Goal: Information Seeking & Learning: Find specific page/section

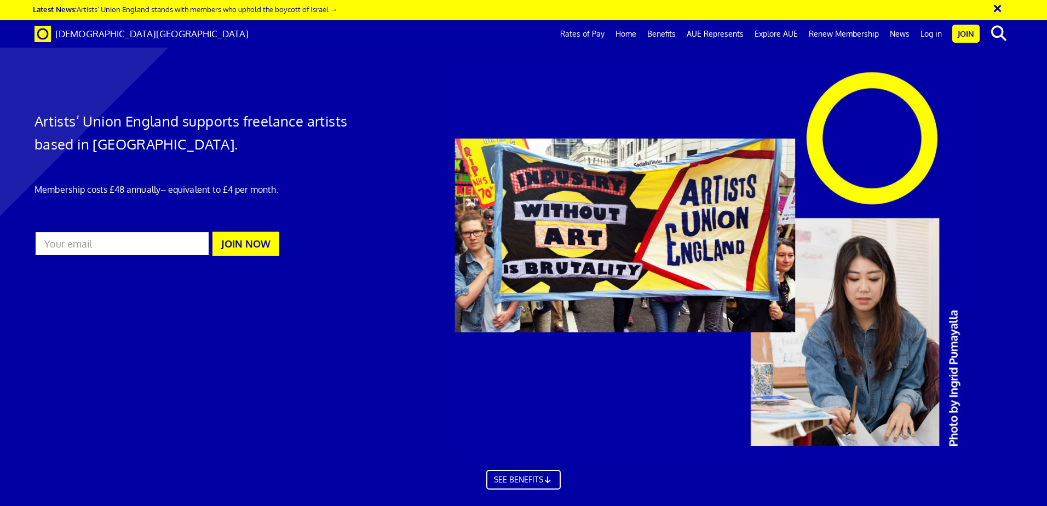
scroll to position [0, 17]
click at [930, 32] on link "Log in" at bounding box center [931, 33] width 32 height 27
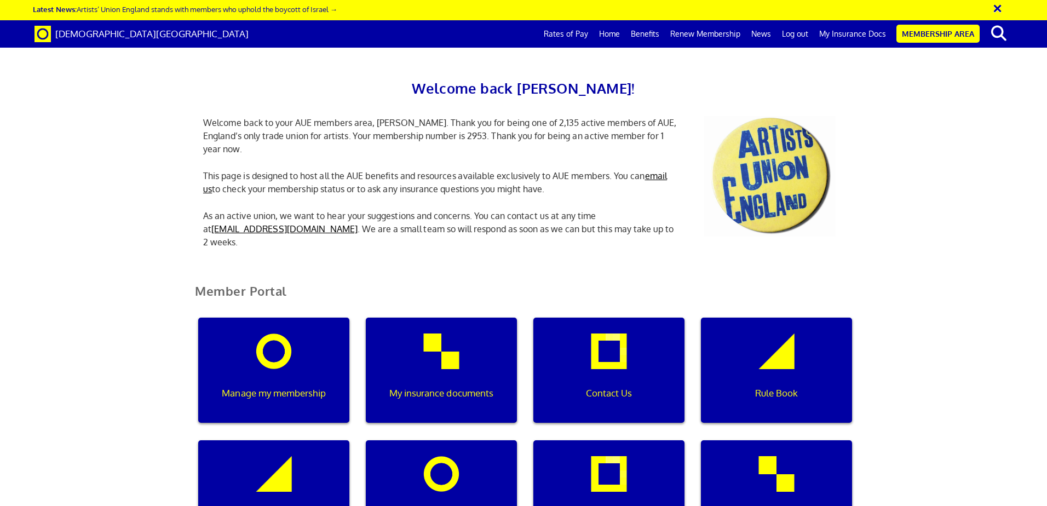
scroll to position [0, 3]
click at [459, 365] on div "My insurance documents" at bounding box center [441, 370] width 151 height 105
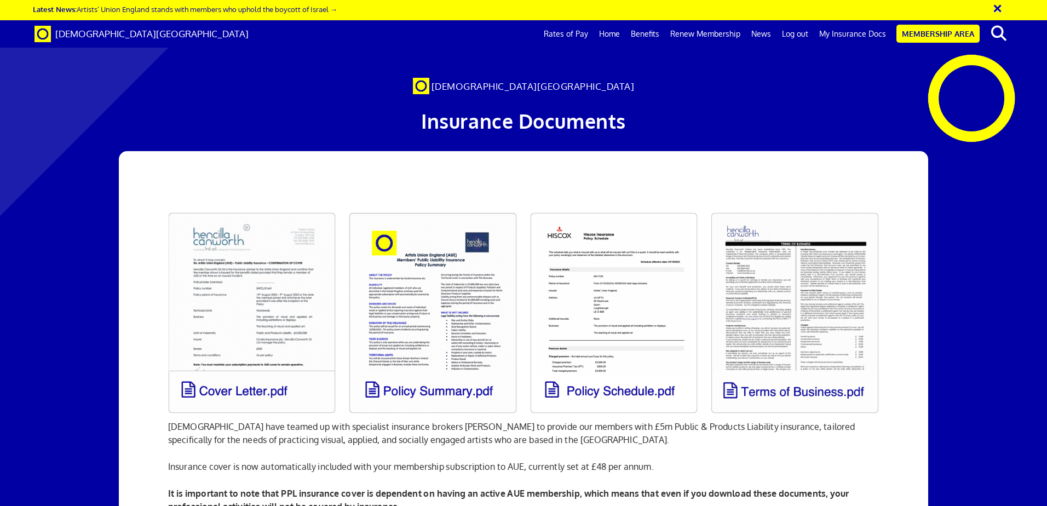
scroll to position [0, 17]
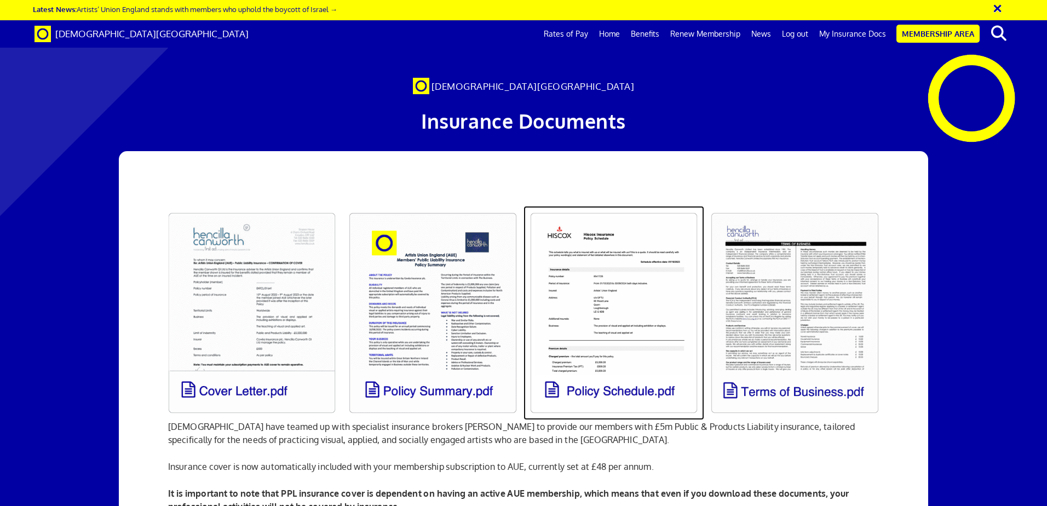
click at [671, 309] on link at bounding box center [613, 313] width 181 height 214
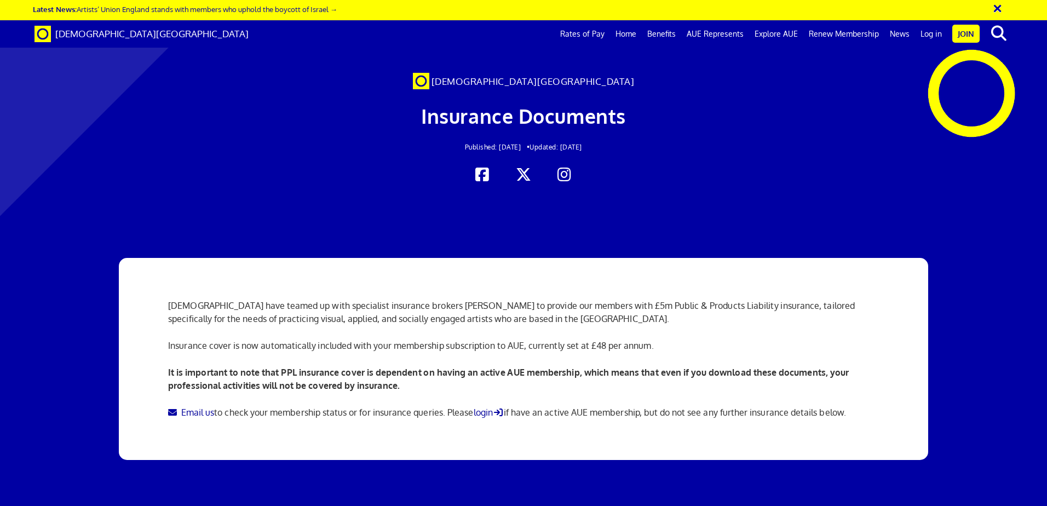
scroll to position [0, 17]
click at [932, 30] on link "Log in" at bounding box center [931, 33] width 32 height 27
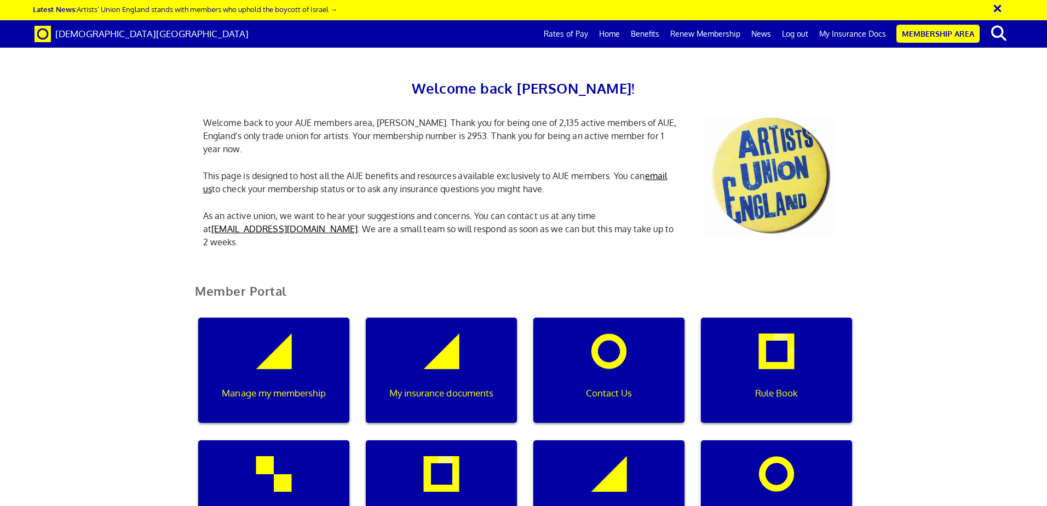
scroll to position [0, 3]
click at [280, 390] on p "Manage my membership" at bounding box center [274, 393] width 136 height 14
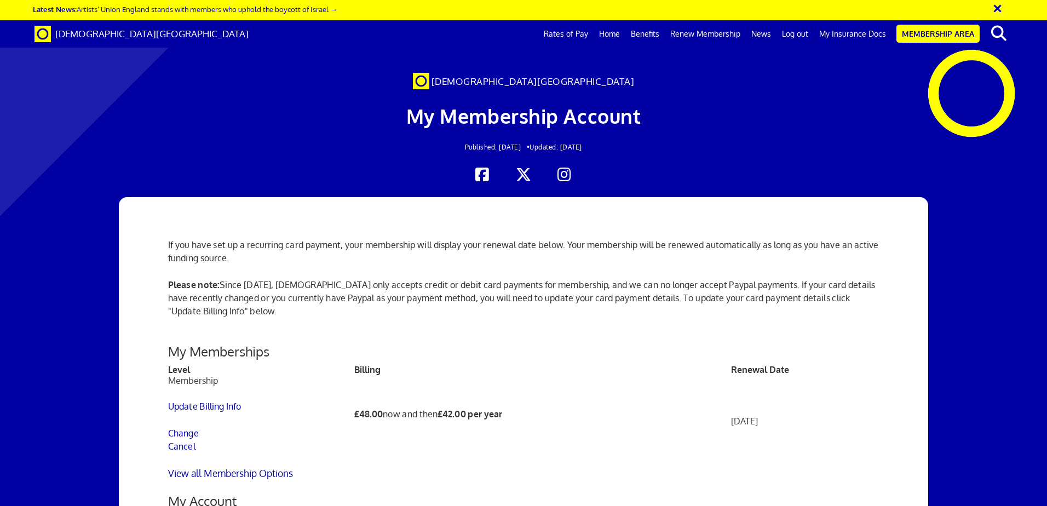
scroll to position [0, 17]
click at [1005, 179] on div at bounding box center [523, 175] width 994 height 16
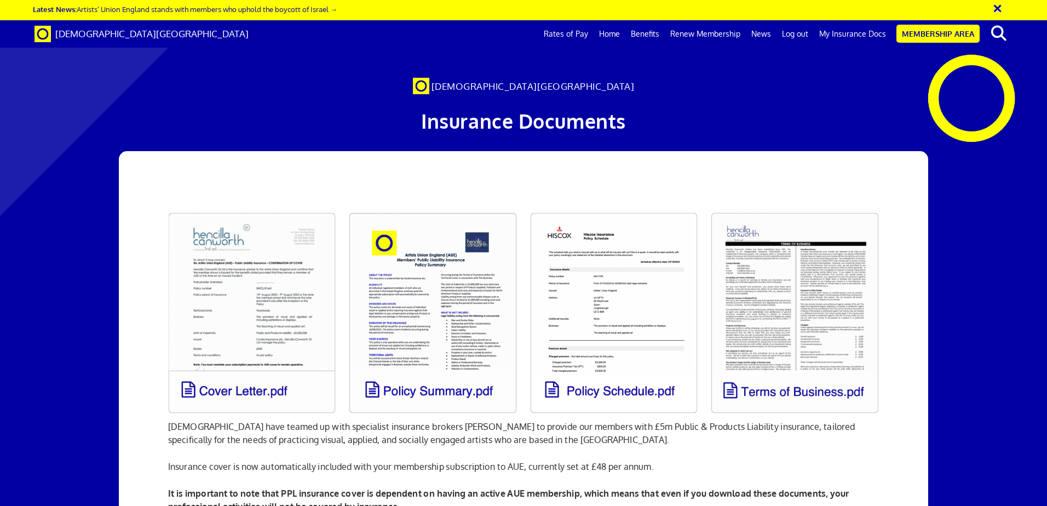
scroll to position [0, 17]
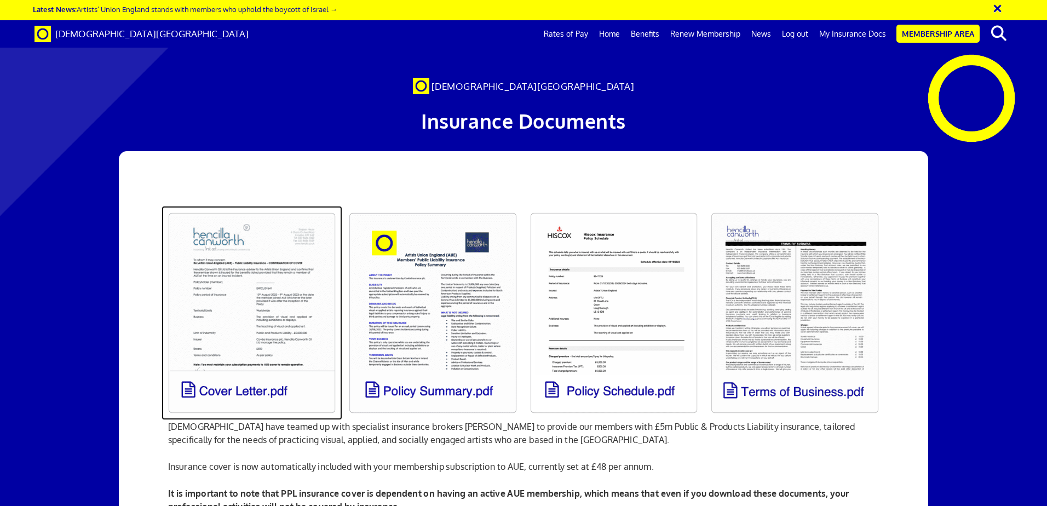
click at [238, 318] on link at bounding box center [252, 313] width 181 height 214
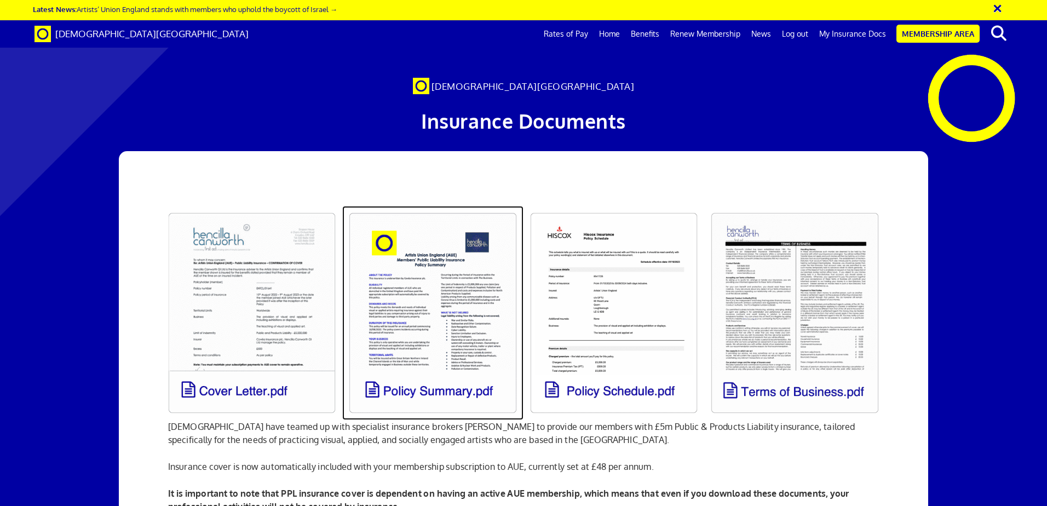
click at [413, 301] on link at bounding box center [432, 313] width 181 height 214
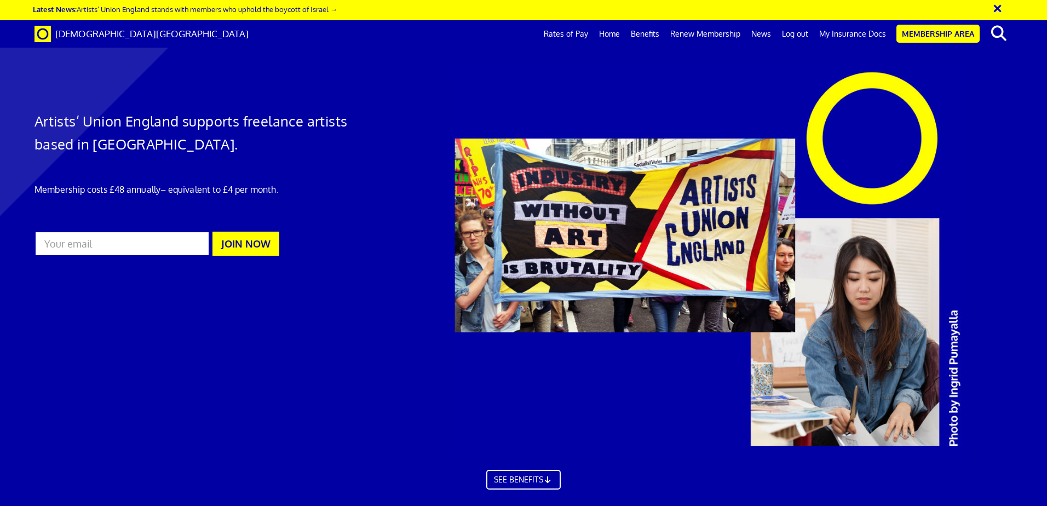
scroll to position [0, 17]
click at [872, 34] on link "My Insurance Docs" at bounding box center [853, 33] width 78 height 27
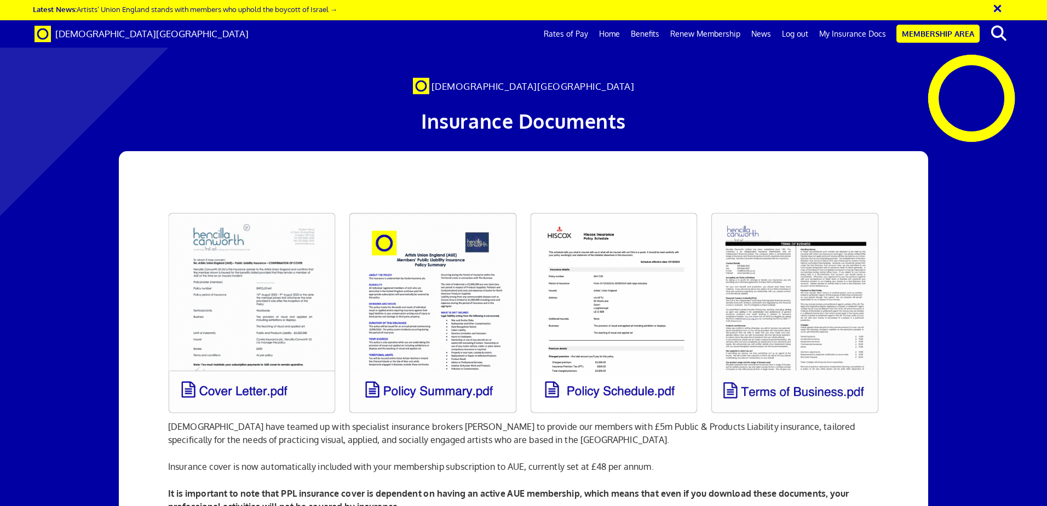
scroll to position [0, 17]
click at [847, 34] on link "My Insurance Docs" at bounding box center [853, 33] width 78 height 27
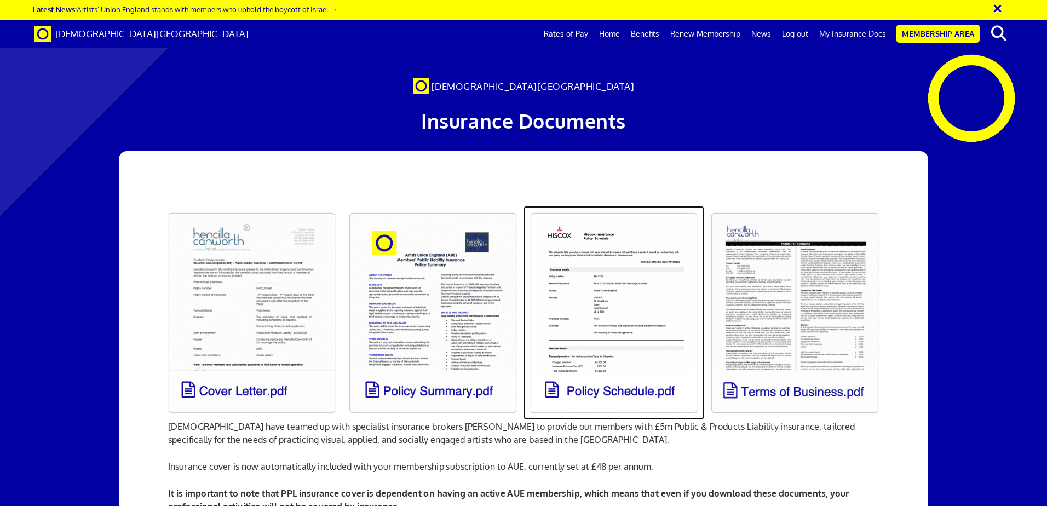
click at [637, 316] on link at bounding box center [613, 313] width 181 height 214
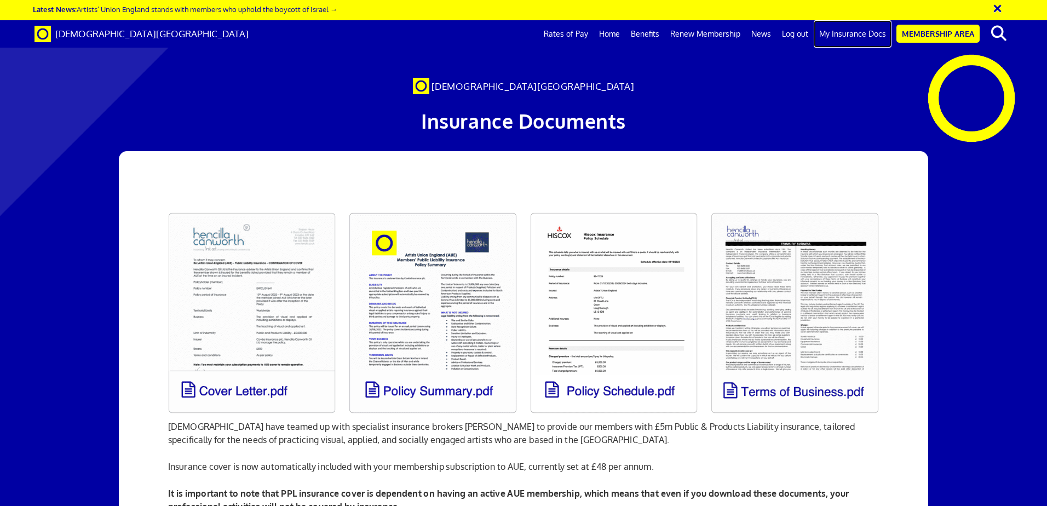
click at [834, 34] on link "My Insurance Docs" at bounding box center [853, 33] width 78 height 27
click at [916, 32] on link "Membership Area" at bounding box center [937, 34] width 83 height 18
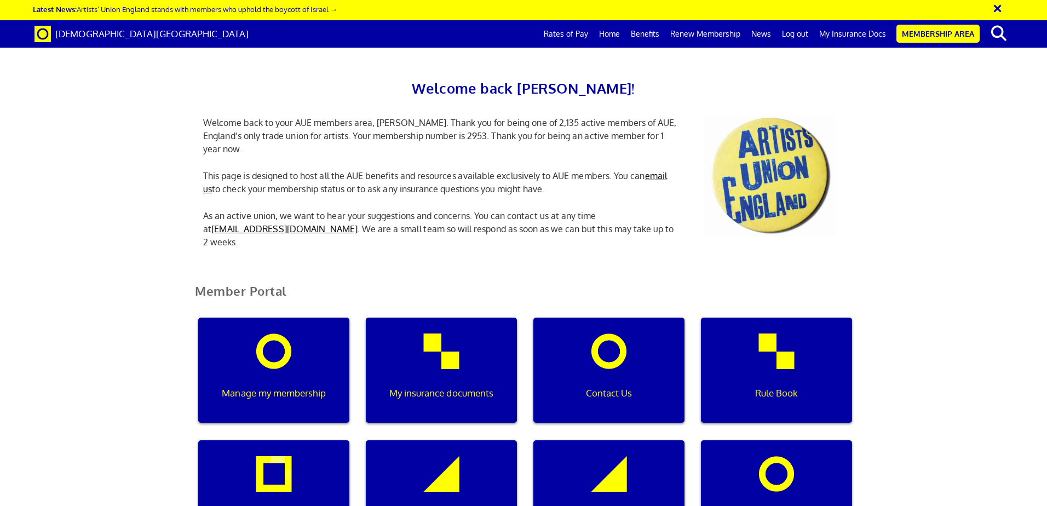
scroll to position [0, 3]
click at [984, 124] on div "Welcome back Sue! Welcome back to your AUE members area, Sue. Thank you for bei…" at bounding box center [523, 136] width 1047 height 251
click at [250, 366] on div "Manage my membership" at bounding box center [273, 370] width 151 height 105
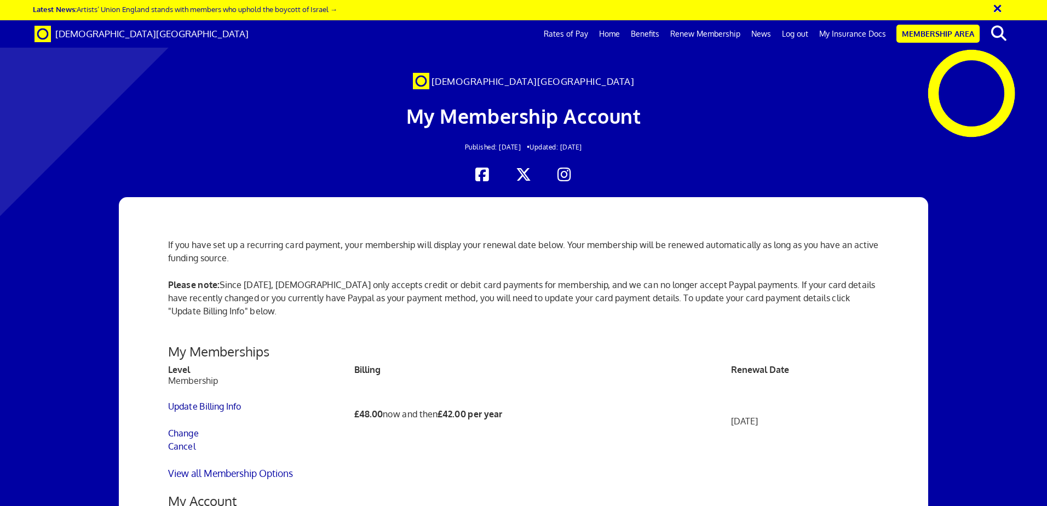
scroll to position [0, 17]
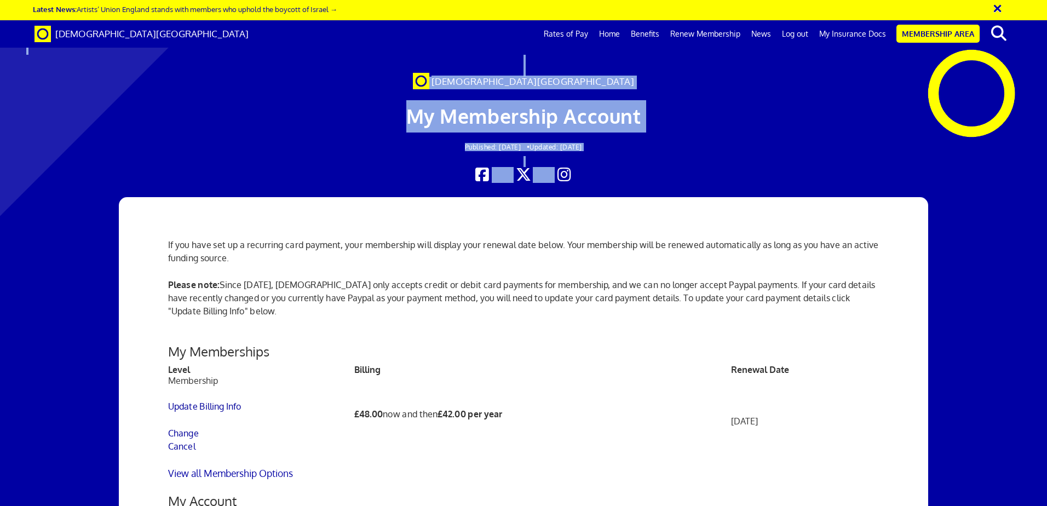
drag, startPoint x: 1046, startPoint y: 143, endPoint x: 1031, endPoint y: 223, distance: 81.4
click at [830, 162] on div "My Membership Account Published: Oct 30, 2017 • Updated: May 21, 2020" at bounding box center [523, 128] width 663 height 78
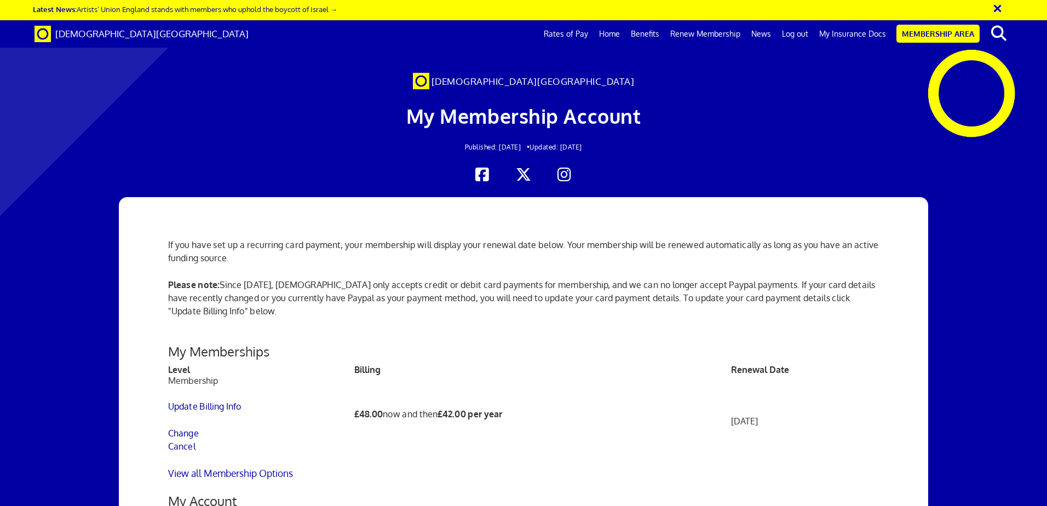
scroll to position [175, 0]
click at [855, 33] on link "My Insurance Docs" at bounding box center [853, 33] width 78 height 27
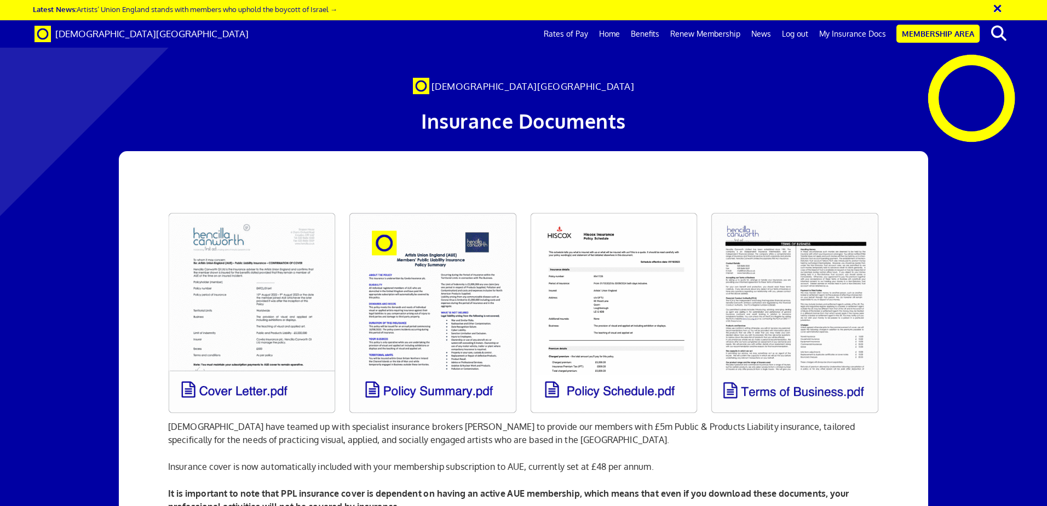
scroll to position [0, 17]
click at [616, 34] on link "Home" at bounding box center [610, 33] width 32 height 27
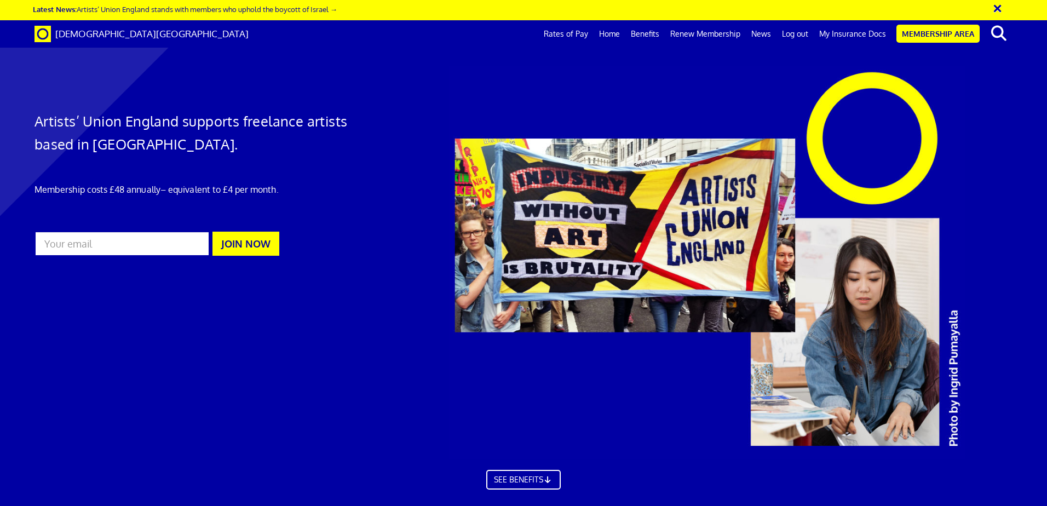
scroll to position [0, 17]
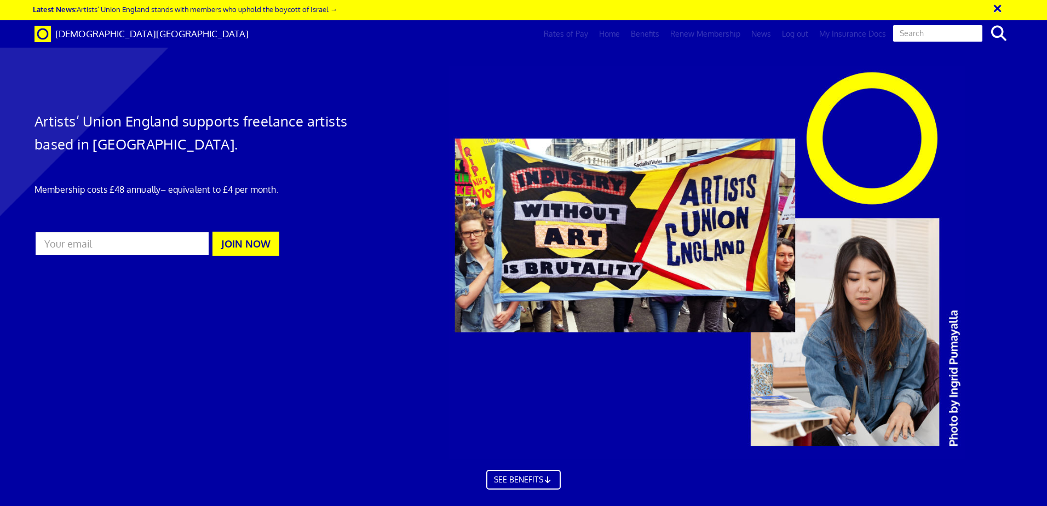
click at [940, 33] on input "text" at bounding box center [937, 33] width 91 height 19
type input "my policy"
click at [982, 22] on button "search" at bounding box center [998, 33] width 33 height 23
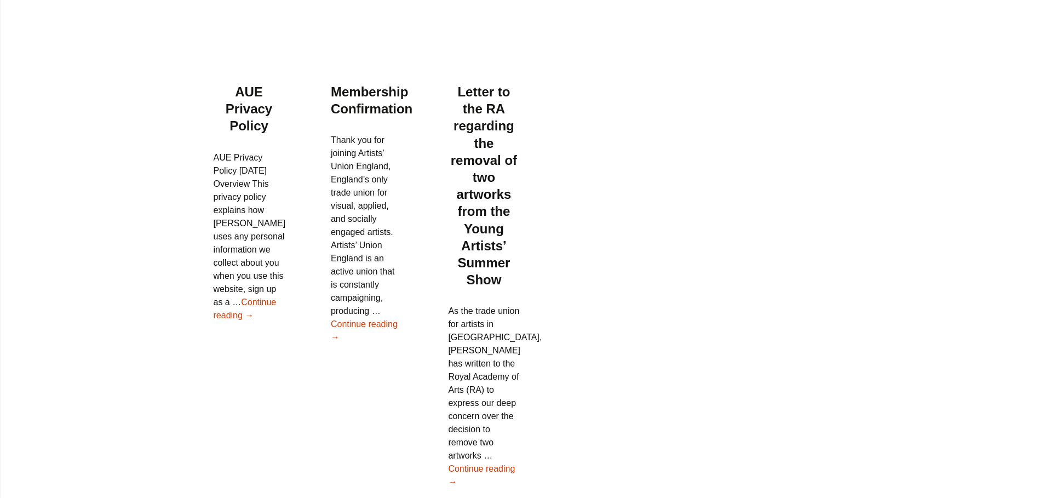
scroll to position [209, 0]
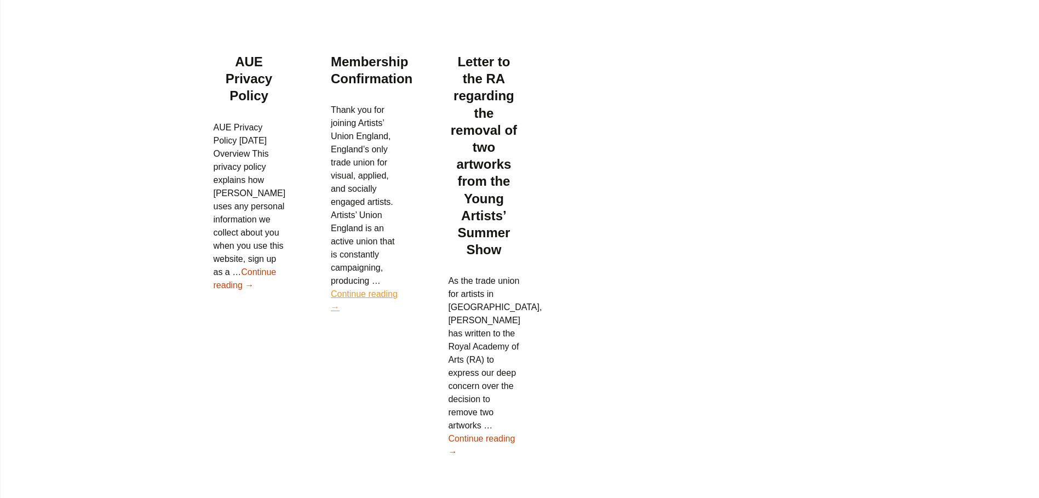
click at [370, 289] on link "Continue reading Membership Confirmation →" at bounding box center [364, 300] width 67 height 22
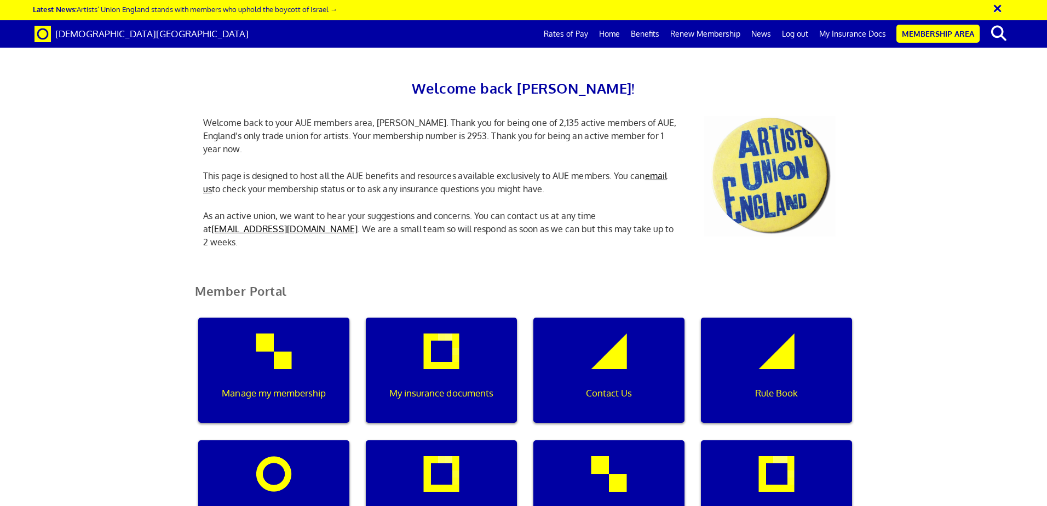
scroll to position [0, 3]
click at [1036, 142] on div "Welcome back Sue! Welcome back to your AUE members area, Sue. Thank you for bei…" at bounding box center [523, 136] width 1047 height 251
click at [471, 318] on div "My insurance documents" at bounding box center [441, 370] width 151 height 105
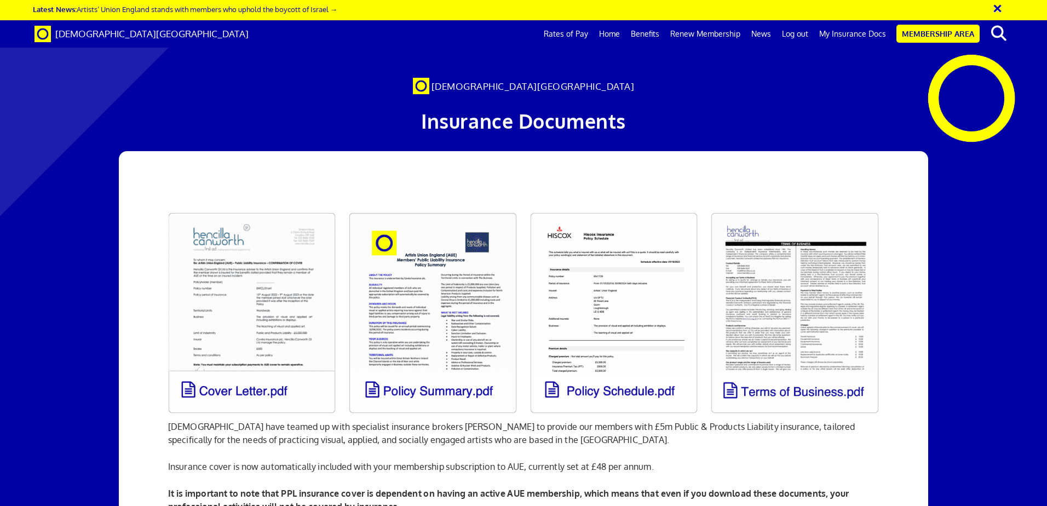
scroll to position [0, 17]
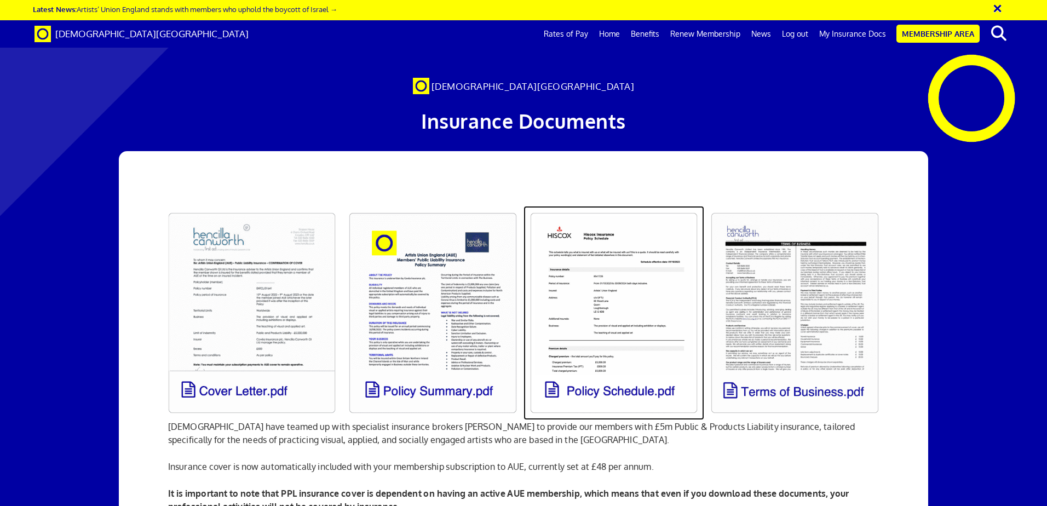
click at [658, 344] on link at bounding box center [613, 313] width 181 height 214
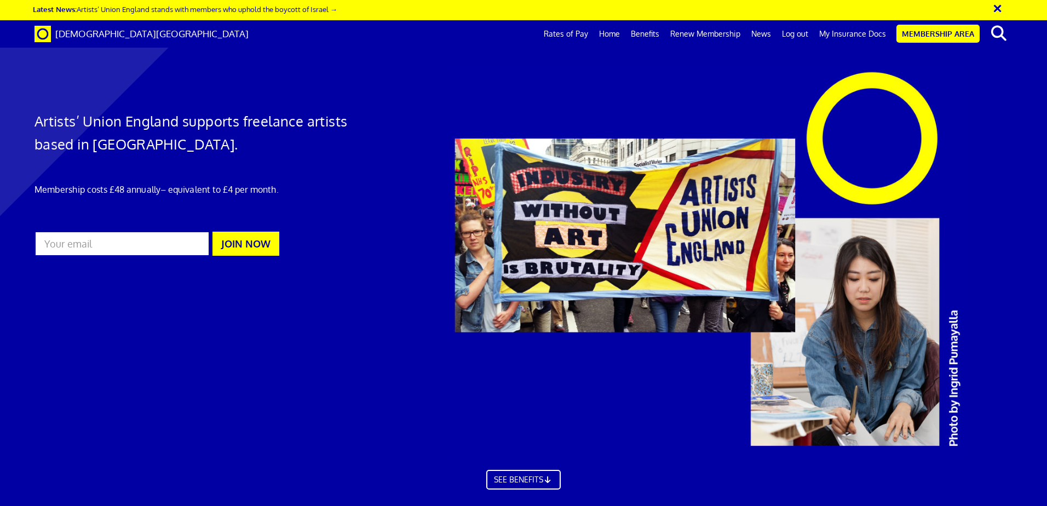
scroll to position [0, 17]
click at [795, 33] on link "Log out" at bounding box center [794, 33] width 37 height 27
click at [525, 481] on link "SEE BENEFITS" at bounding box center [523, 480] width 74 height 20
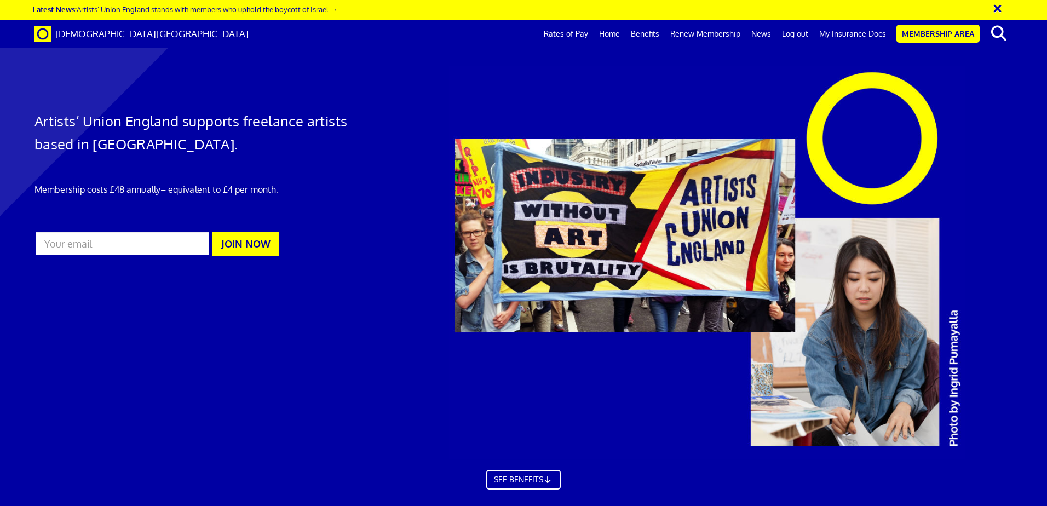
click at [614, 35] on link "Home" at bounding box center [610, 33] width 32 height 27
click at [855, 32] on link "My Insurance Docs" at bounding box center [853, 33] width 78 height 27
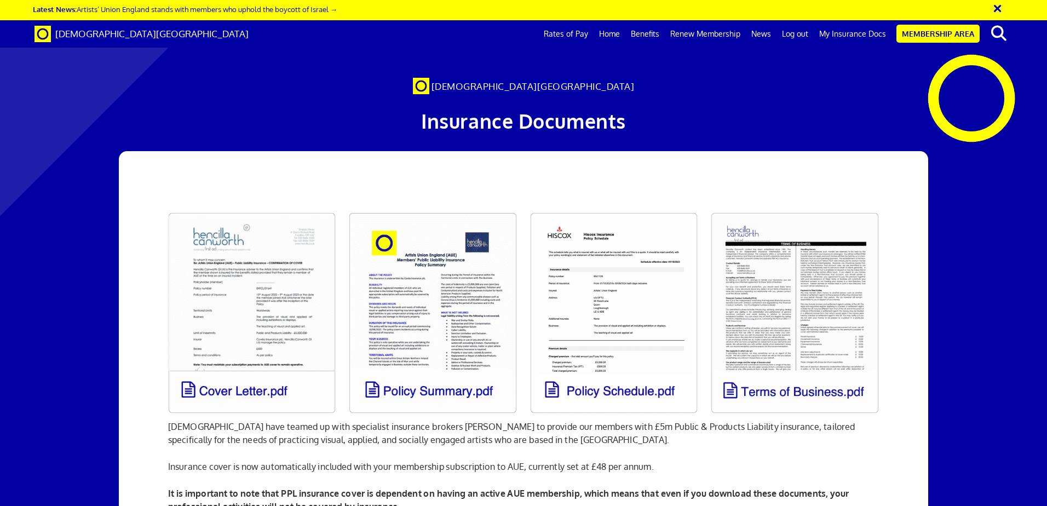
scroll to position [0, 17]
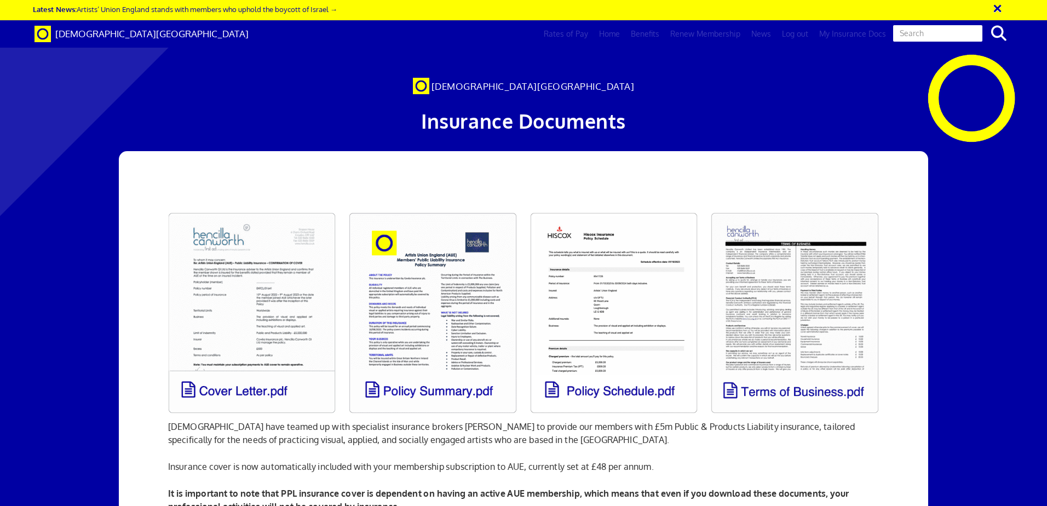
click at [960, 32] on input "text" at bounding box center [937, 33] width 91 height 19
type input "policy certificate"
click at [963, 33] on input "policy certificate" at bounding box center [937, 33] width 91 height 19
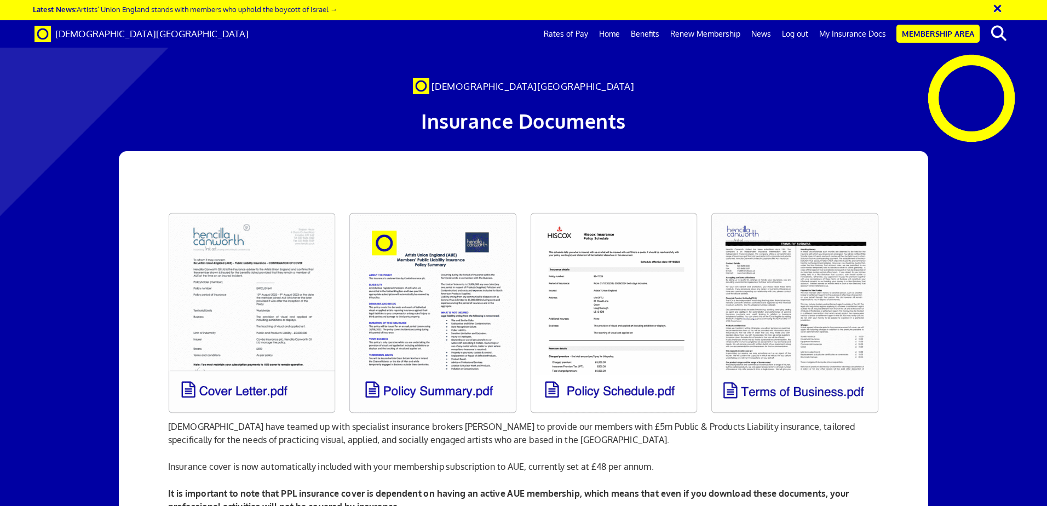
click at [940, 99] on div at bounding box center [523, 79] width 1047 height 137
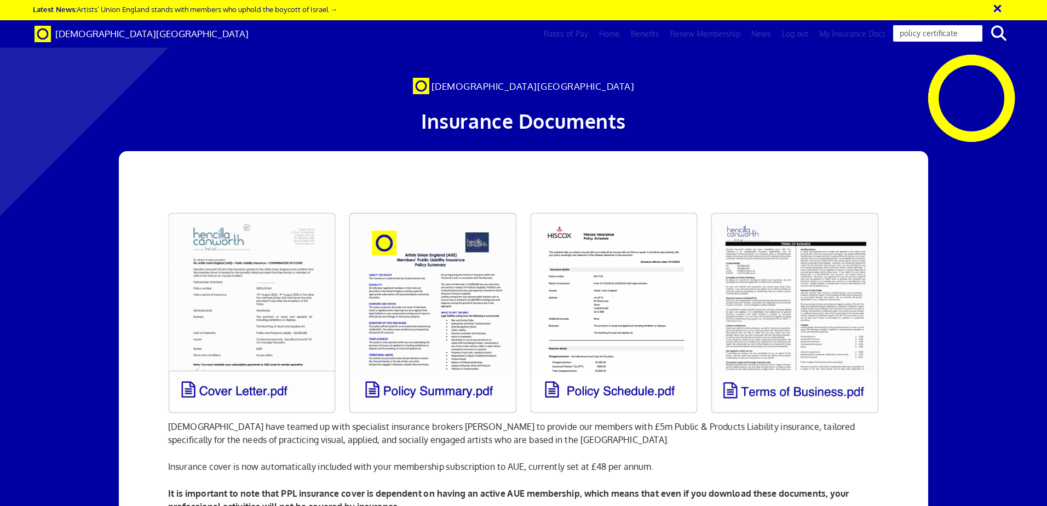
click at [980, 30] on input "policy certificate" at bounding box center [937, 33] width 91 height 19
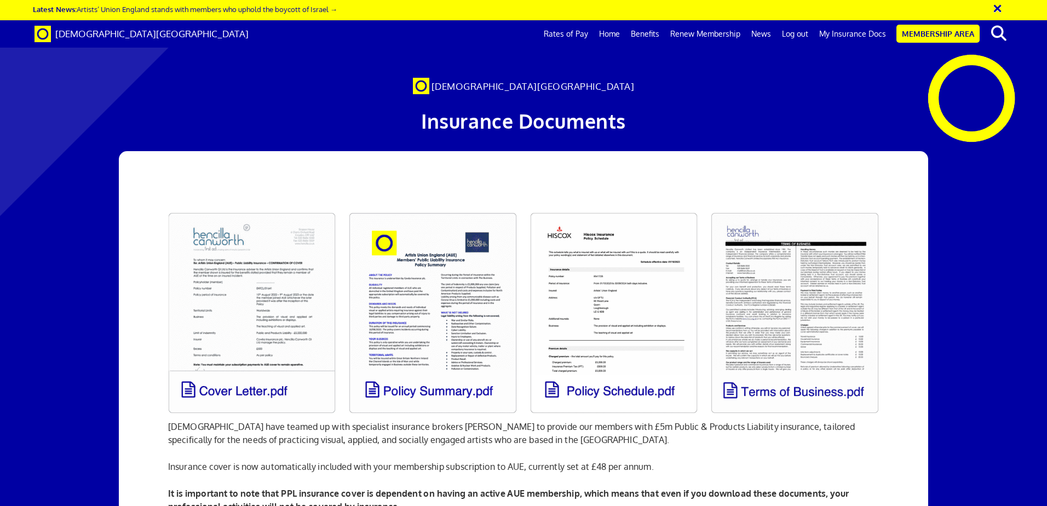
scroll to position [0, 17]
click at [845, 30] on link "My Insurance Docs" at bounding box center [853, 33] width 78 height 27
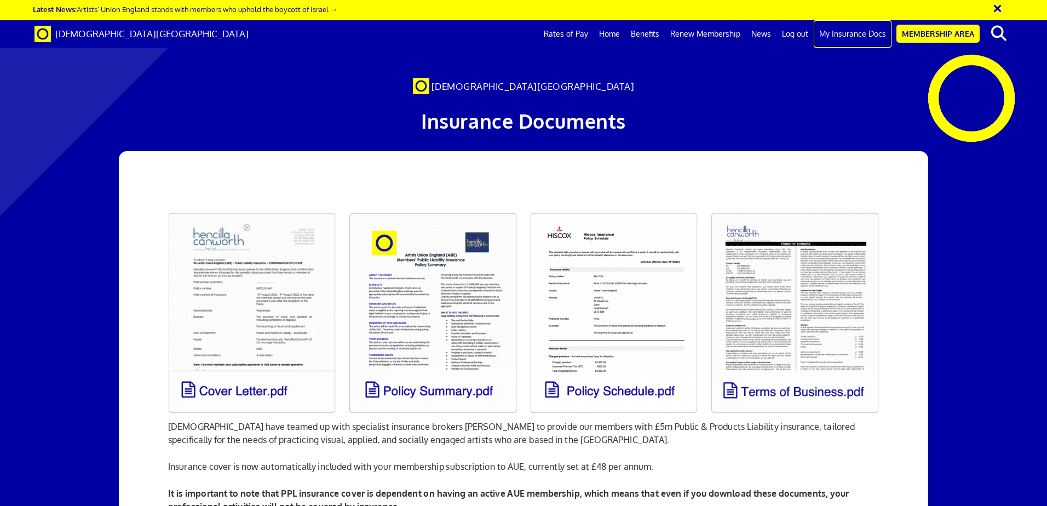
click at [845, 29] on link "My Insurance Docs" at bounding box center [853, 33] width 78 height 27
click at [999, 6] on button "×" at bounding box center [1004, 7] width 27 height 18
